Goal: Transaction & Acquisition: Download file/media

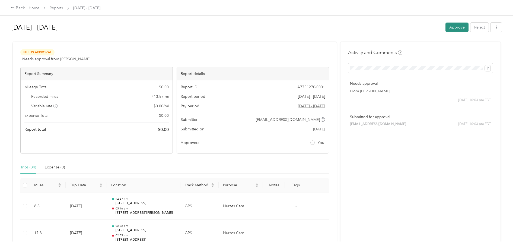
click at [459, 29] on button "Approve" at bounding box center [457, 27] width 23 height 9
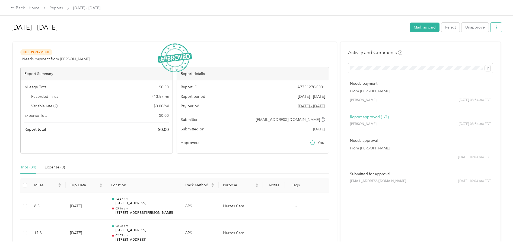
click at [496, 30] on button "button" at bounding box center [496, 27] width 11 height 9
click at [481, 47] on span "Download" at bounding box center [480, 48] width 18 height 6
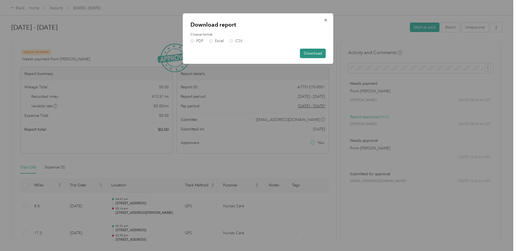
click at [316, 54] on button "Download" at bounding box center [313, 53] width 26 height 9
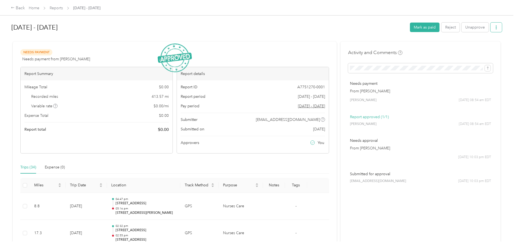
click at [495, 27] on icon "button" at bounding box center [497, 28] width 4 height 4
